Goal: Task Accomplishment & Management: Manage account settings

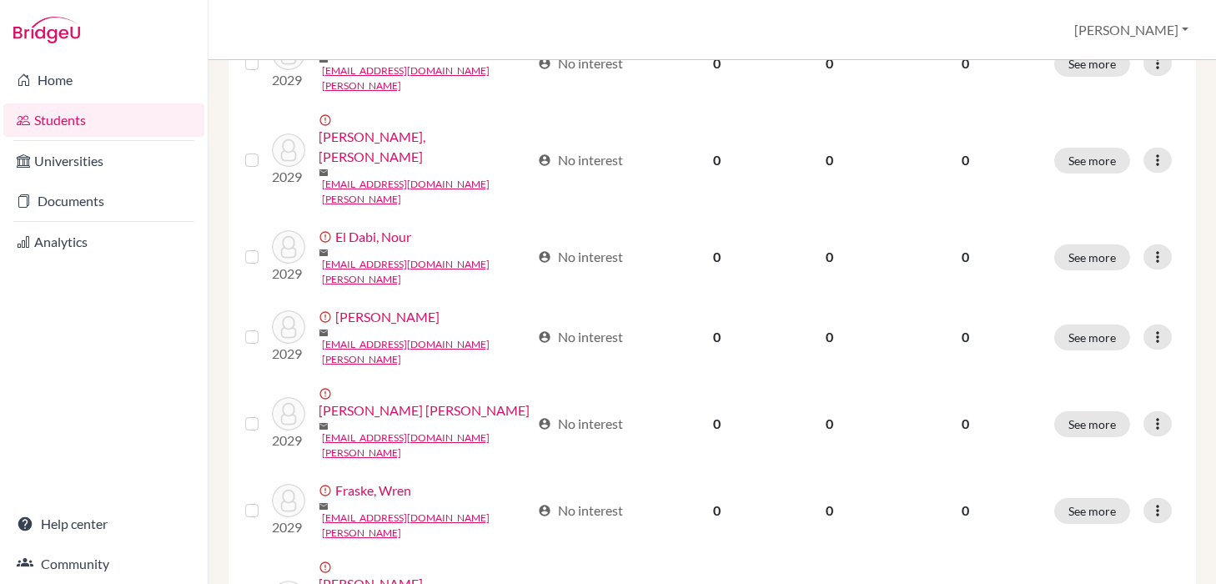
scroll to position [1325, 0]
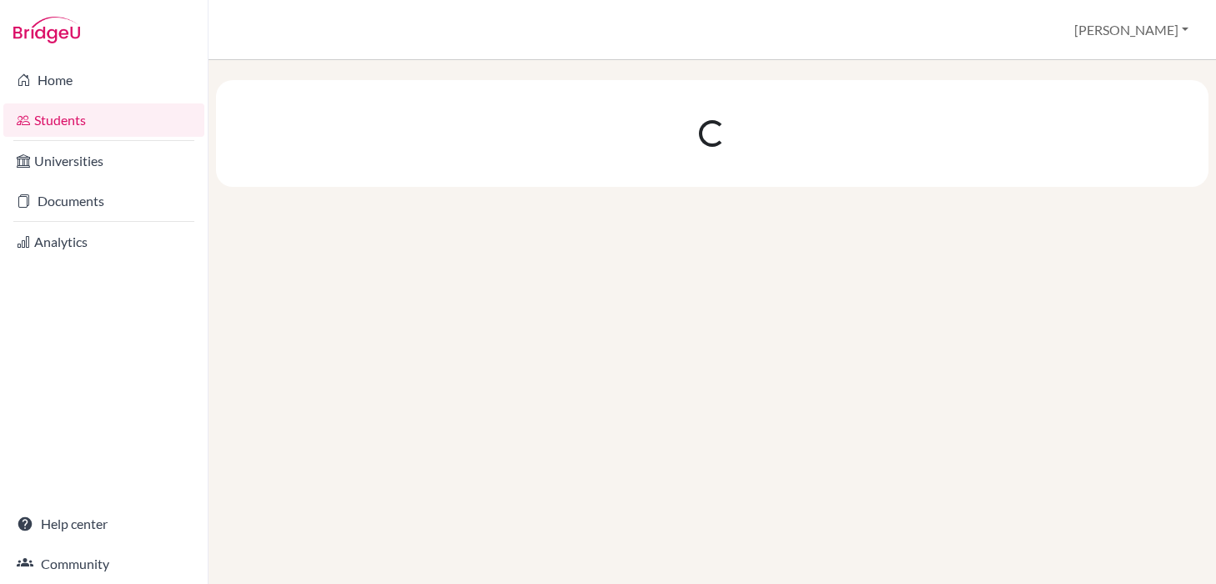
scroll to position [0, 0]
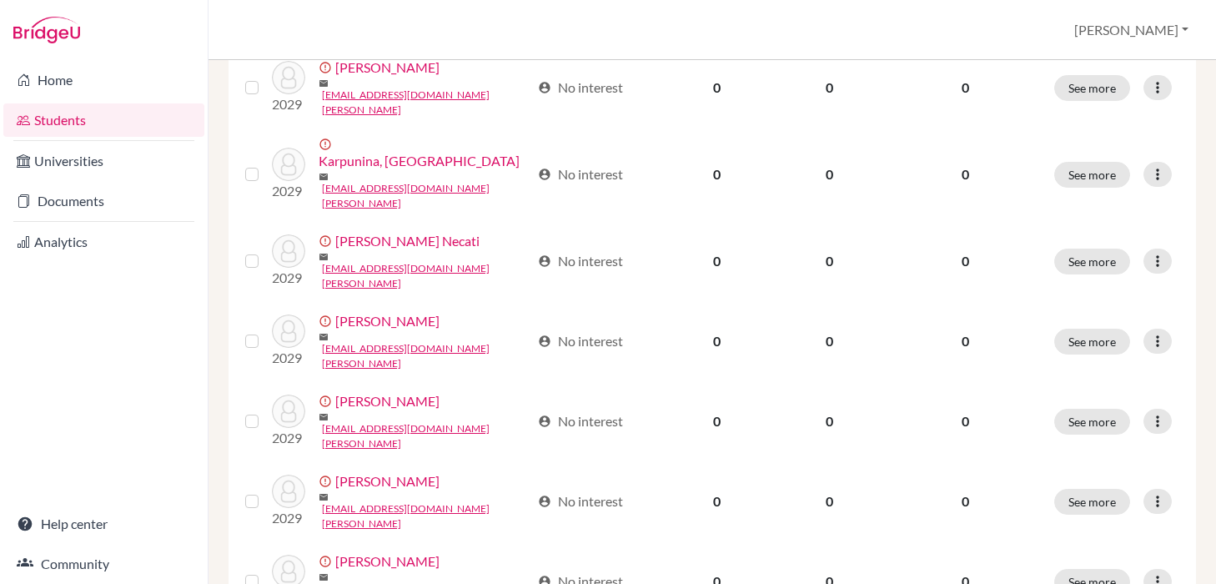
scroll to position [1325, 0]
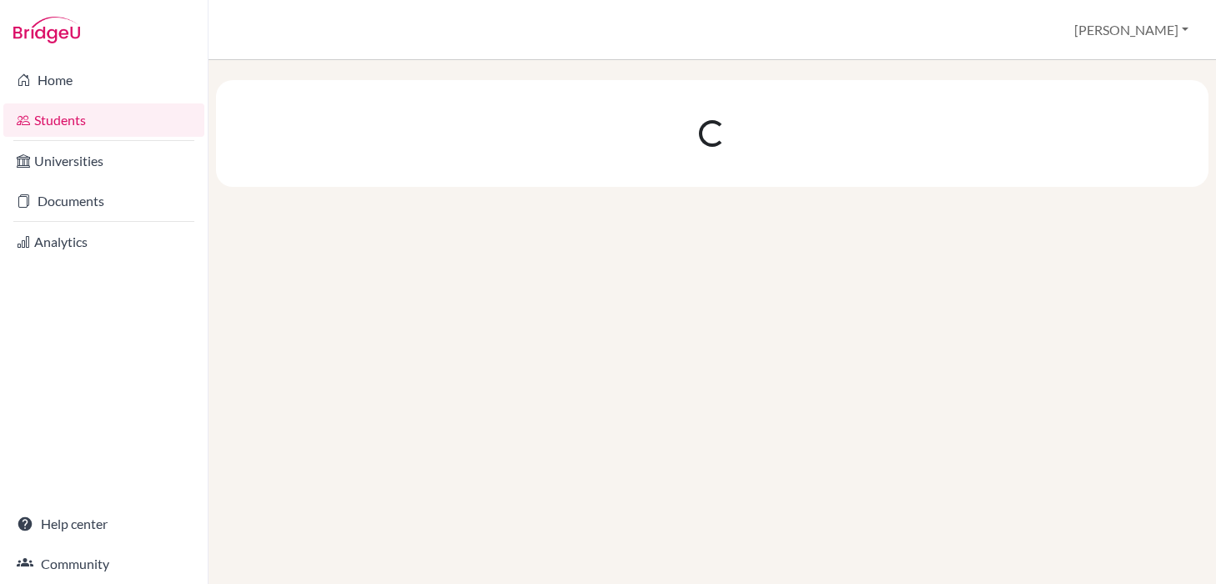
scroll to position [0, 0]
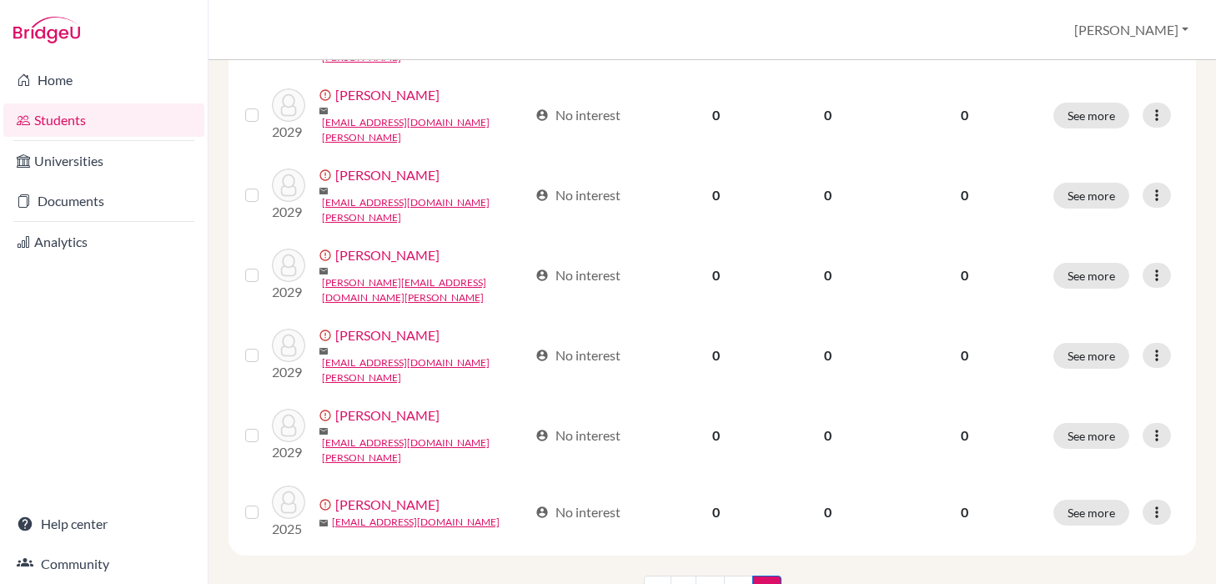
scroll to position [370, 0]
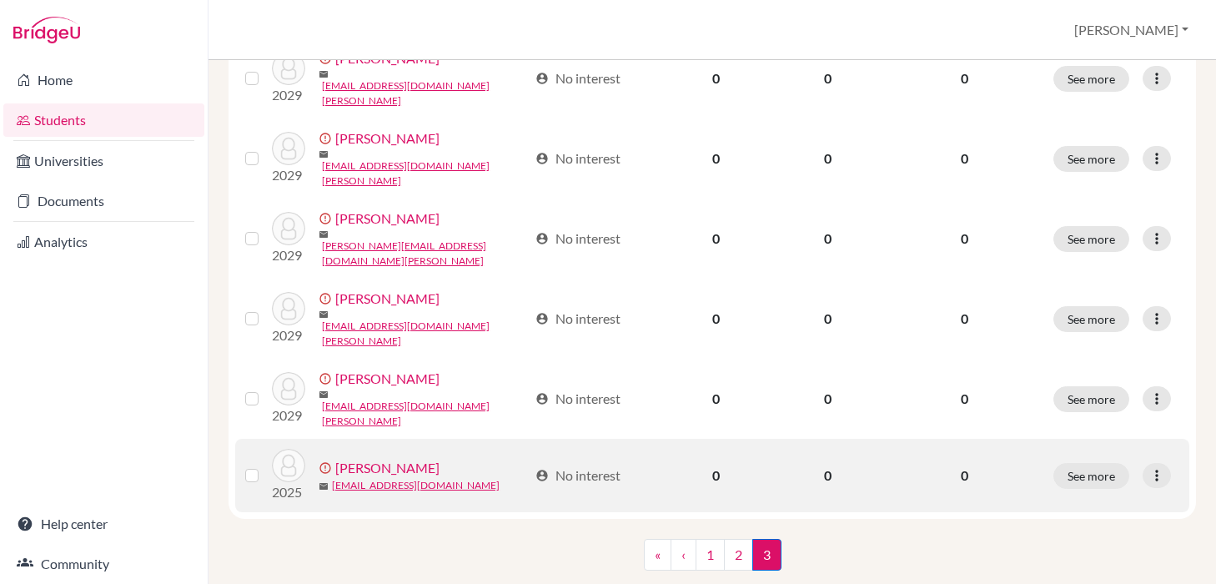
click at [369, 458] on link "[PERSON_NAME]" at bounding box center [387, 468] width 104 height 20
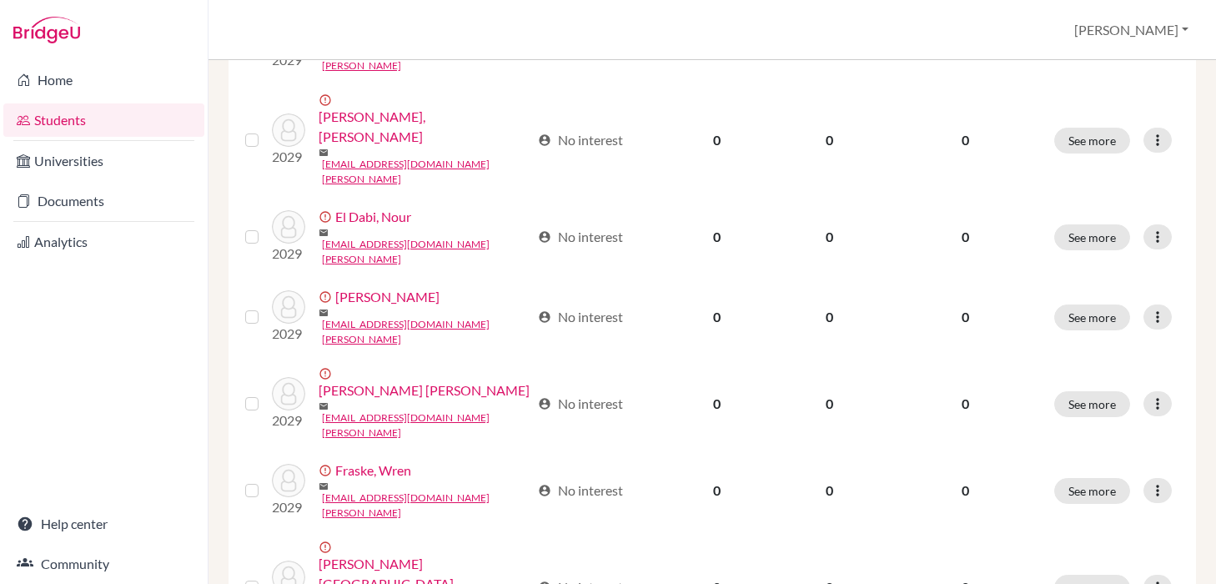
scroll to position [1325, 0]
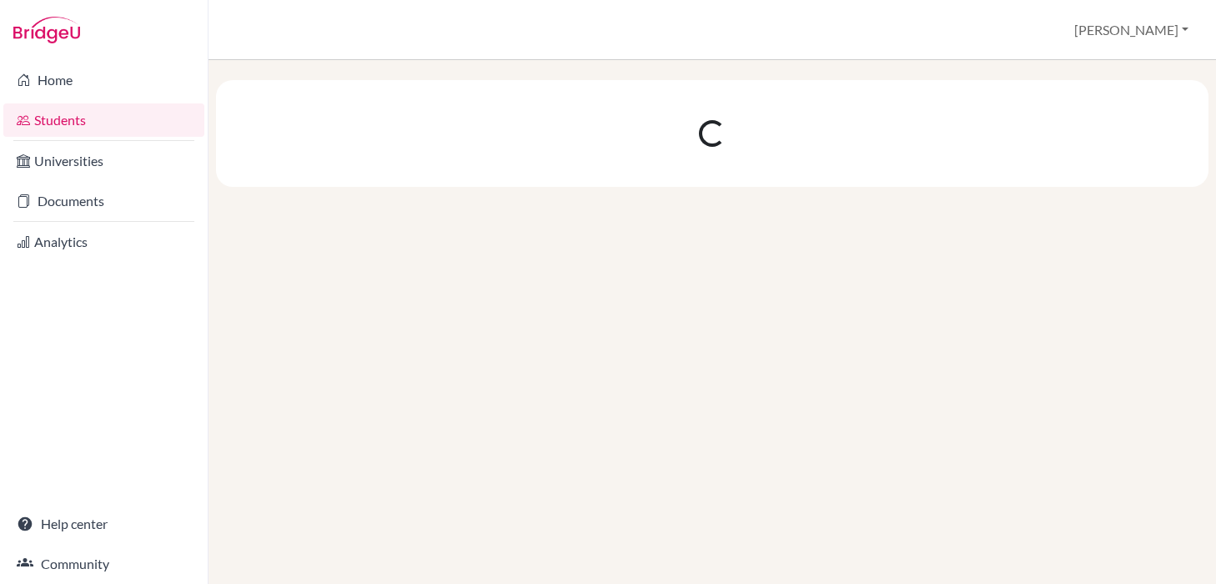
scroll to position [0, 0]
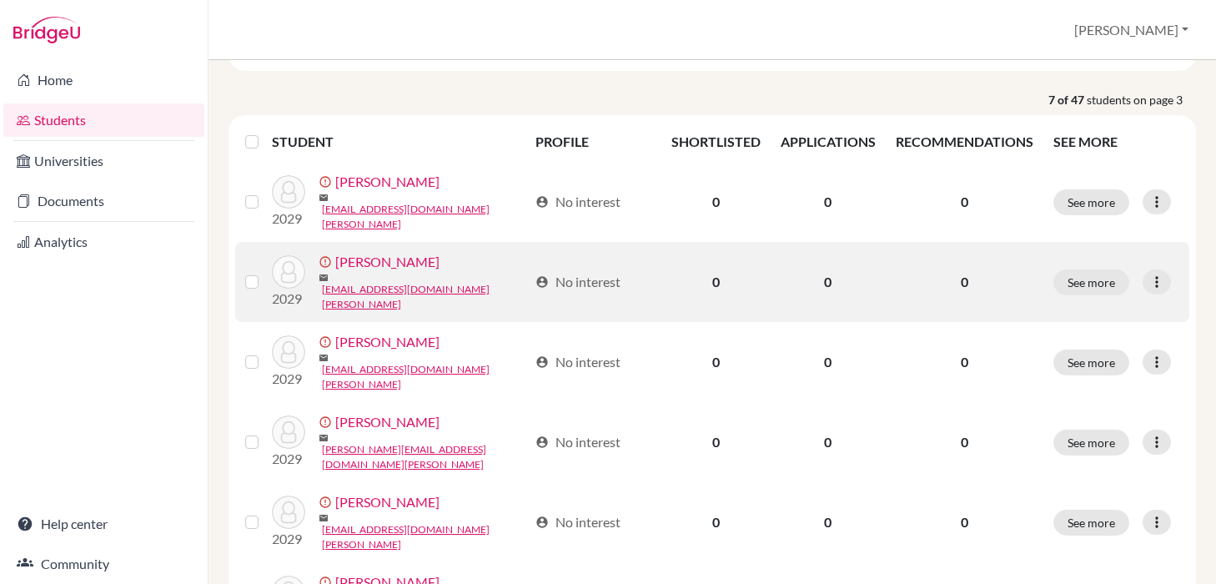
scroll to position [370, 0]
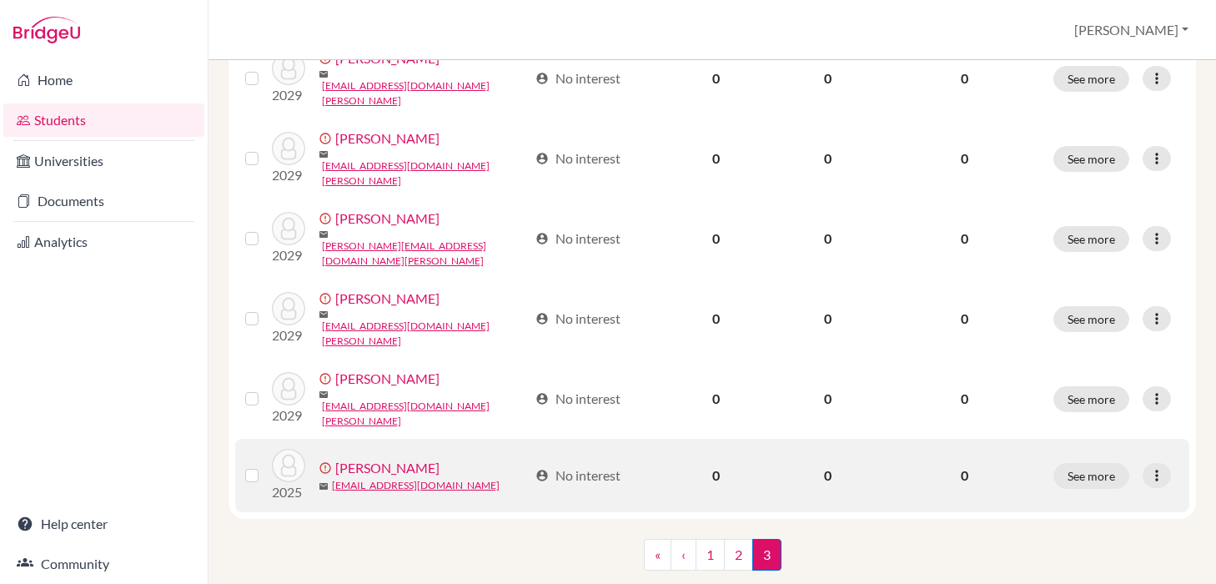
click at [366, 458] on link "[PERSON_NAME]" at bounding box center [387, 468] width 104 height 20
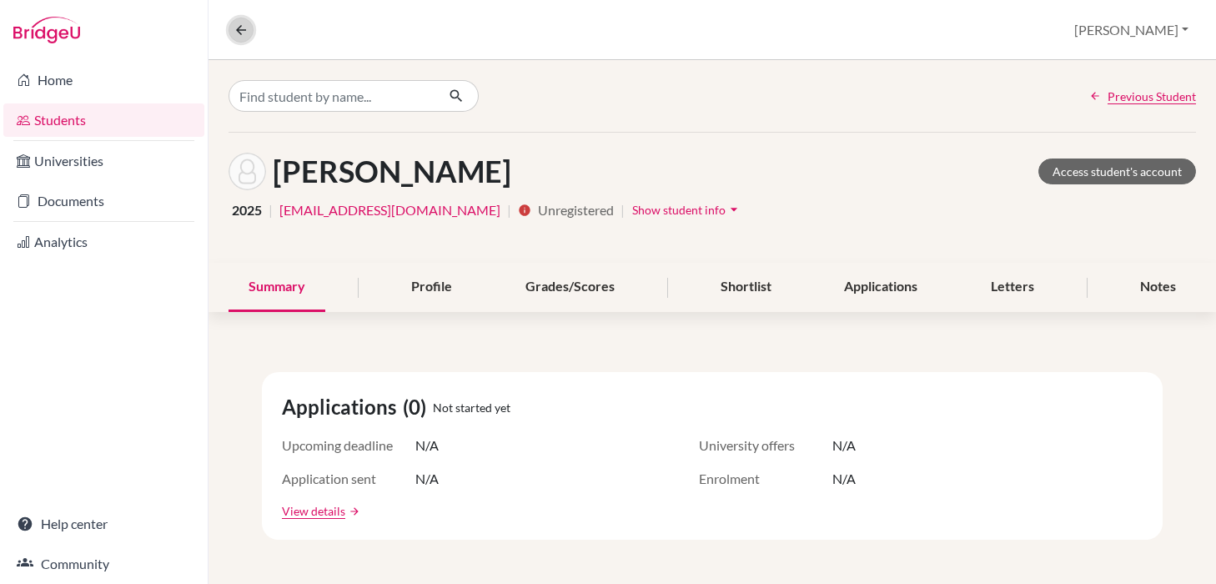
click at [243, 32] on icon at bounding box center [241, 30] width 15 height 15
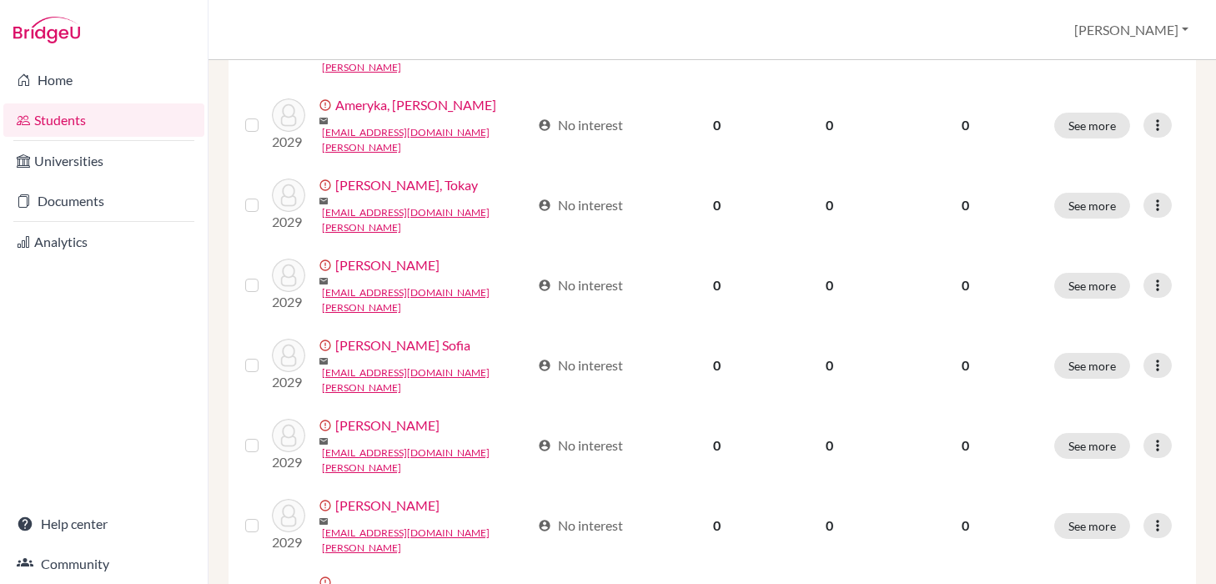
scroll to position [1325, 0]
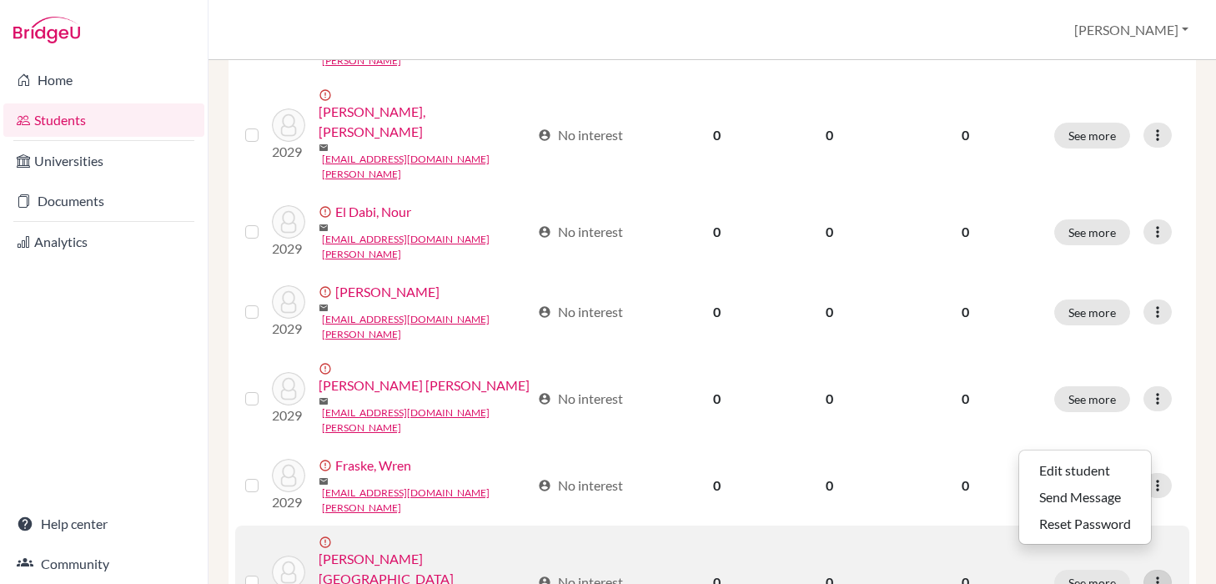
click at [1162, 574] on icon at bounding box center [1157, 582] width 17 height 17
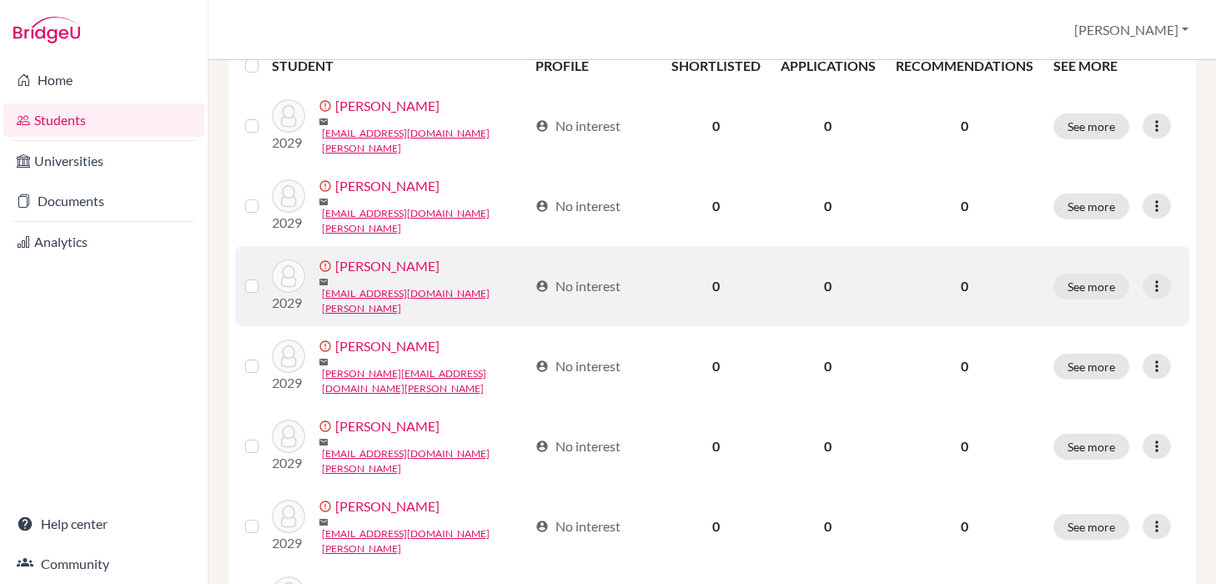
scroll to position [370, 0]
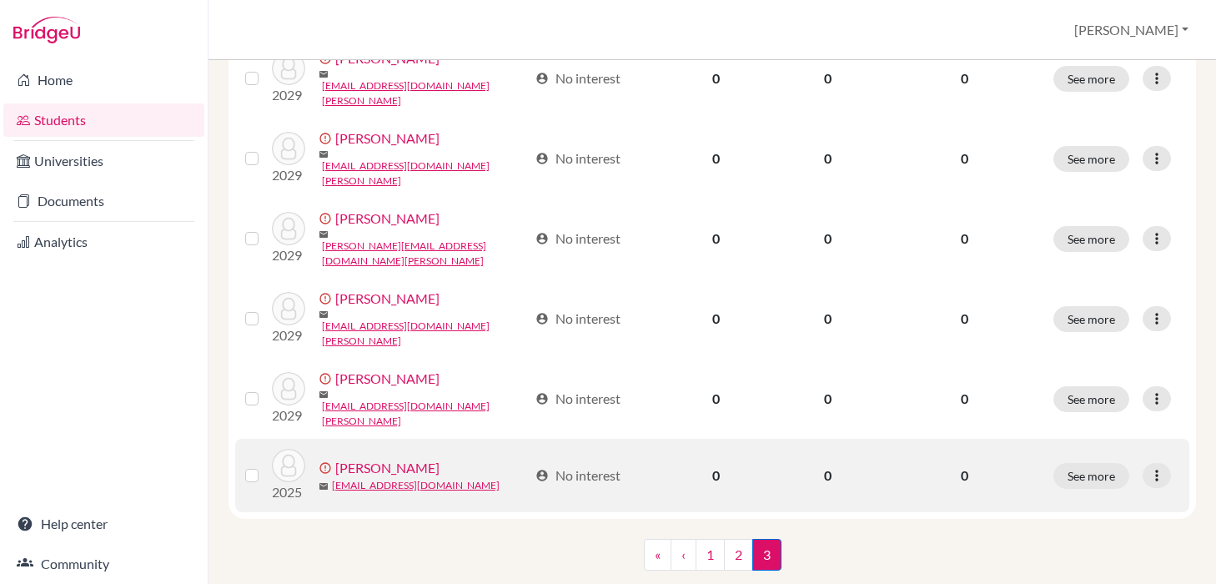
click at [377, 458] on link "[PERSON_NAME]" at bounding box center [387, 468] width 104 height 20
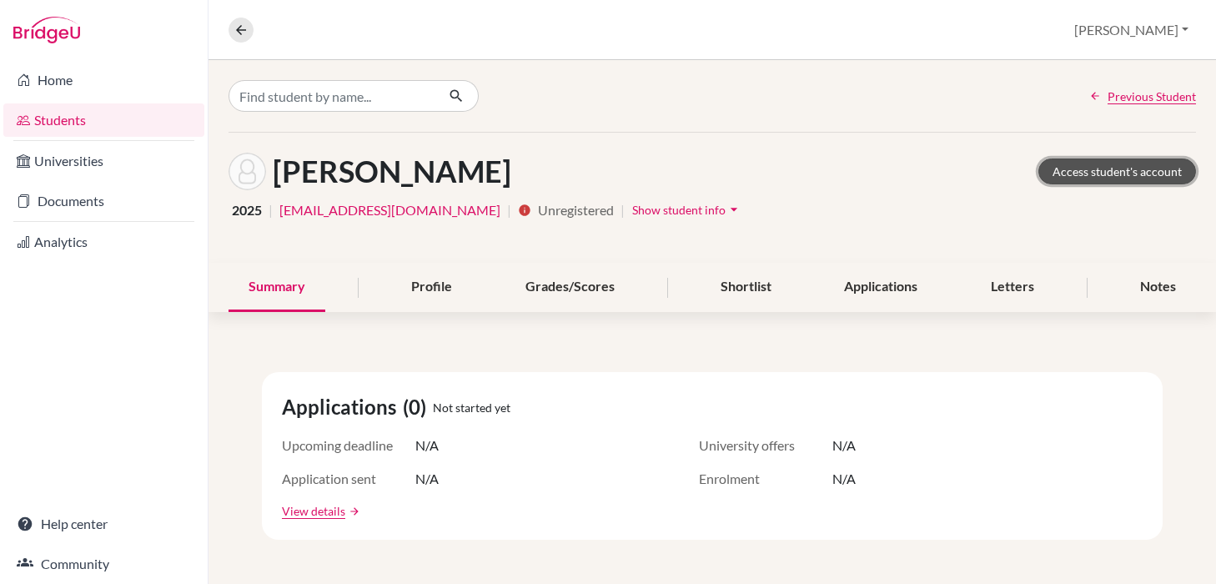
click at [1137, 172] on link "Access student's account" at bounding box center [1118, 171] width 158 height 26
